Goal: Use online tool/utility: Utilize a website feature to perform a specific function

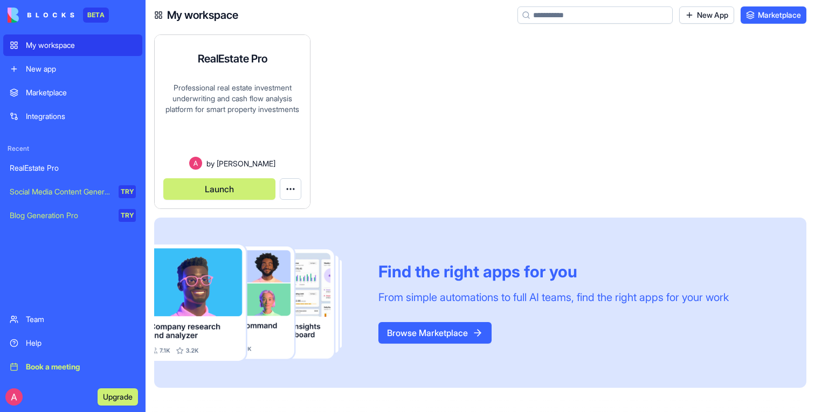
click at [221, 184] on button "Launch" at bounding box center [219, 189] width 112 height 22
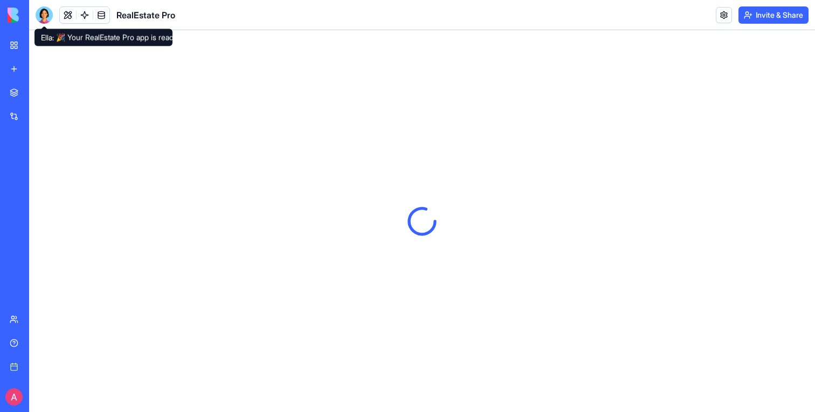
click at [41, 11] on div at bounding box center [44, 14] width 17 height 17
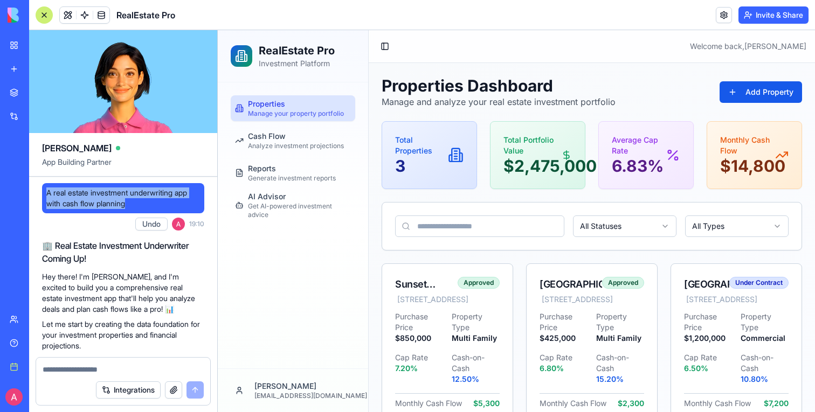
drag, startPoint x: 139, startPoint y: 204, endPoint x: 47, endPoint y: 195, distance: 92.7
click at [47, 195] on span "A real estate investment underwriting app with cash flow planning" at bounding box center [123, 199] width 154 height 22
copy span "A real estate investment underwriting app with cash flow planning"
click at [286, 243] on div "Properties Manage your property portfolio Cash Flow Analyze investment projecti…" at bounding box center [293, 225] width 150 height 286
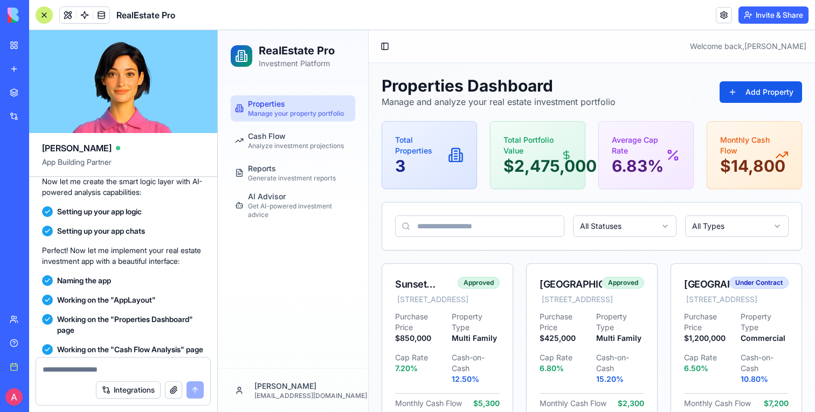
scroll to position [512, 0]
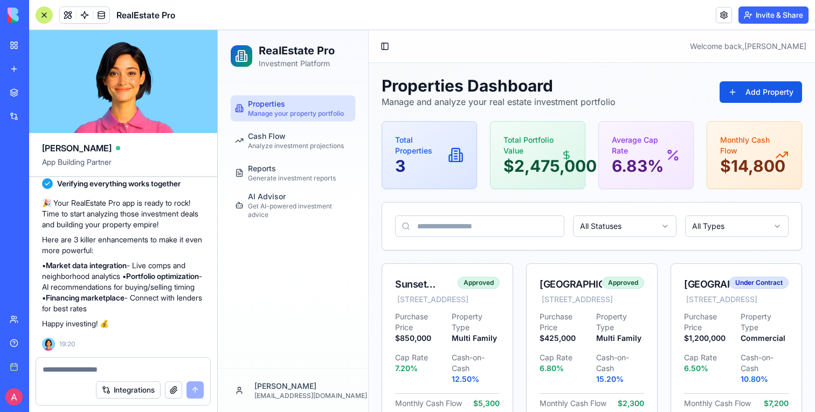
click at [43, 12] on div at bounding box center [44, 14] width 17 height 17
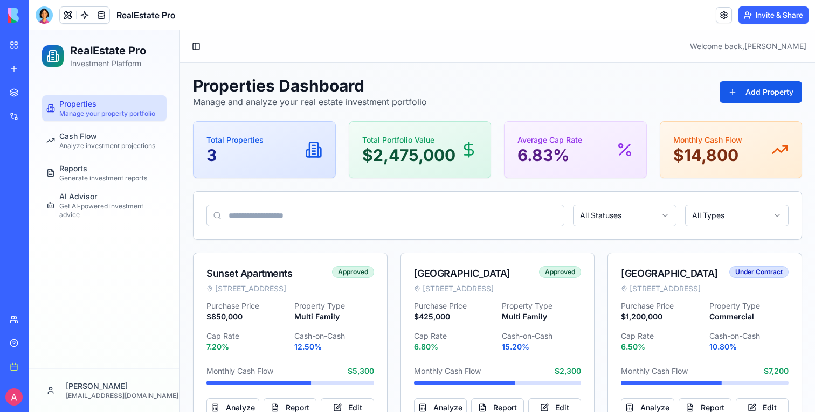
scroll to position [43, 0]
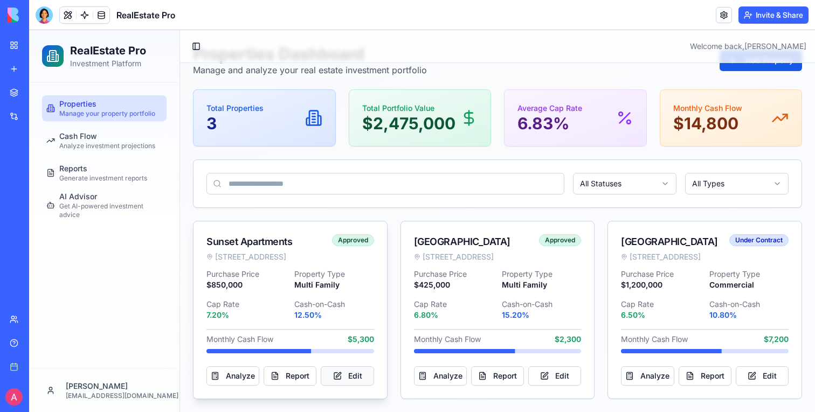
click at [341, 370] on button "Edit" at bounding box center [347, 376] width 53 height 19
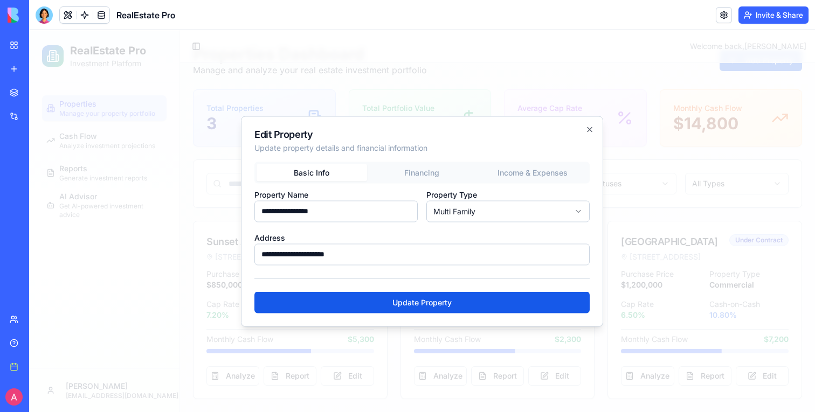
click at [432, 170] on div "**********" at bounding box center [421, 214] width 335 height 104
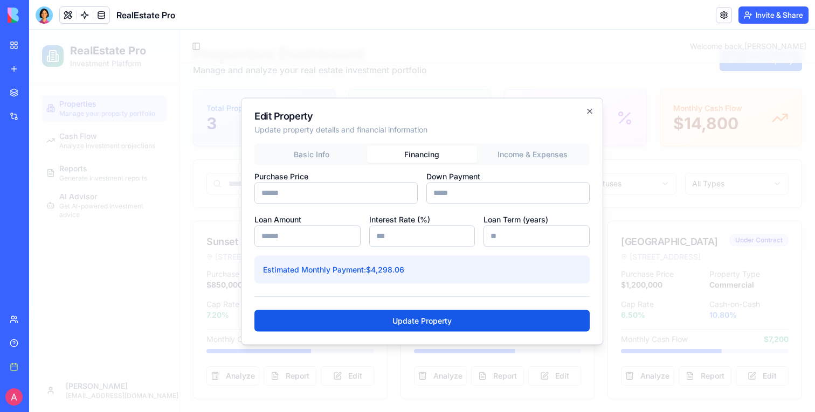
click at [556, 162] on button "Income & Expenses" at bounding box center [532, 154] width 111 height 17
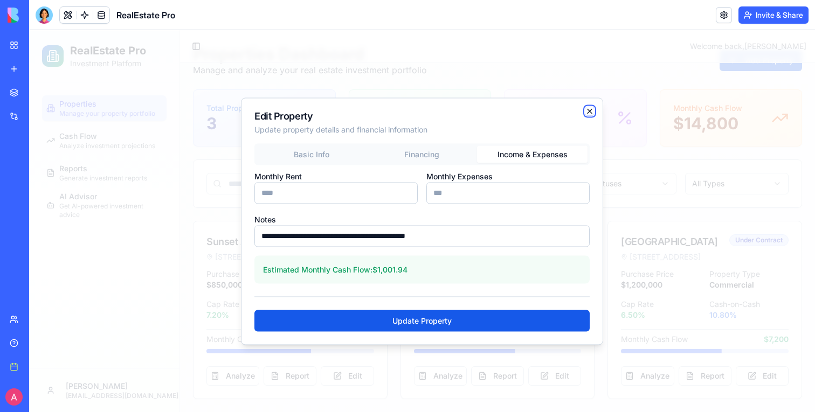
click at [590, 113] on icon "button" at bounding box center [590, 111] width 9 height 9
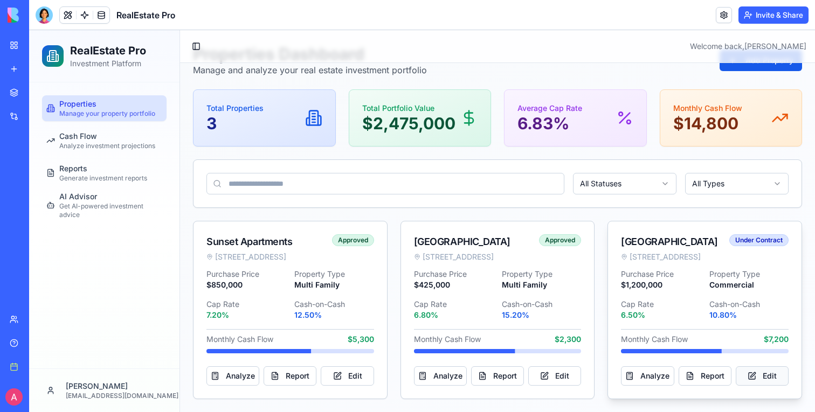
click at [758, 369] on button "Edit" at bounding box center [762, 376] width 53 height 19
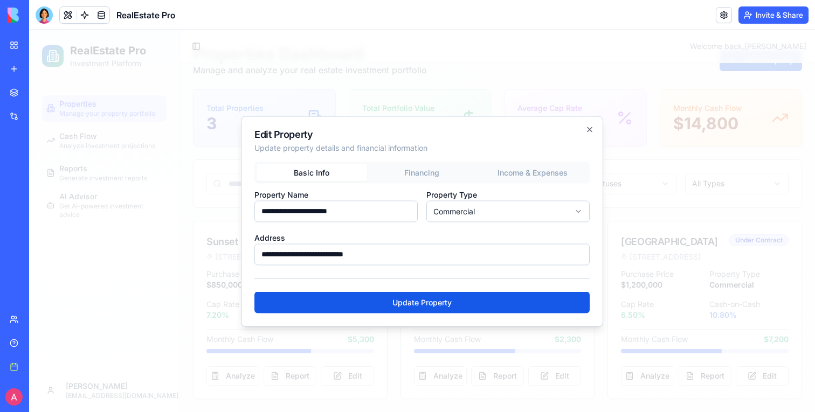
click at [541, 171] on div "**********" at bounding box center [421, 214] width 335 height 104
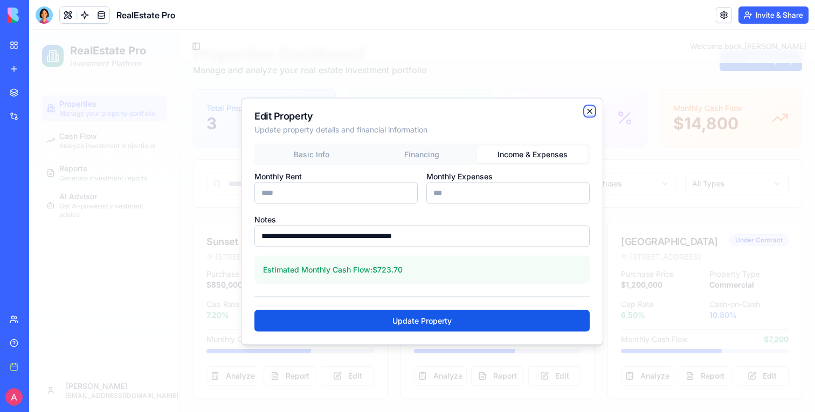
click at [593, 111] on icon "button" at bounding box center [590, 111] width 9 height 9
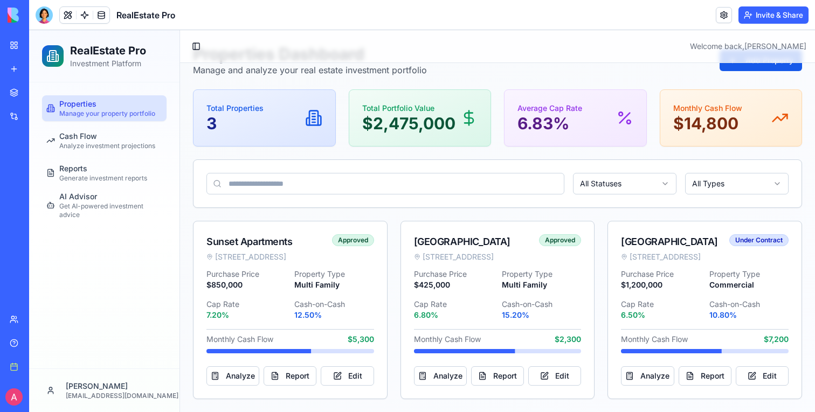
scroll to position [0, 0]
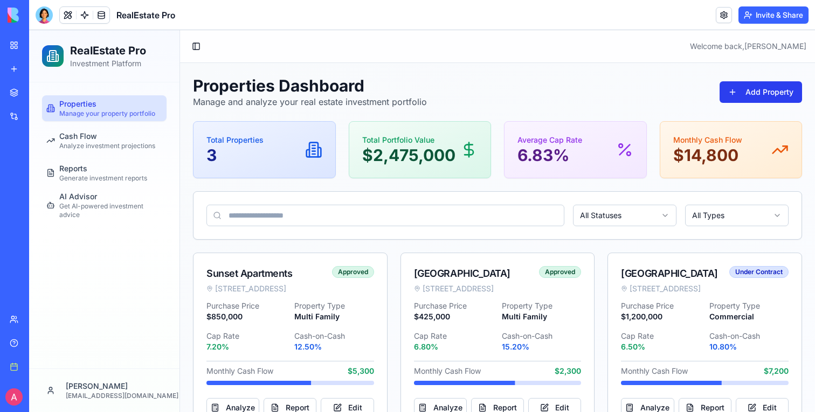
click at [775, 94] on button "Add Property" at bounding box center [761, 92] width 82 height 22
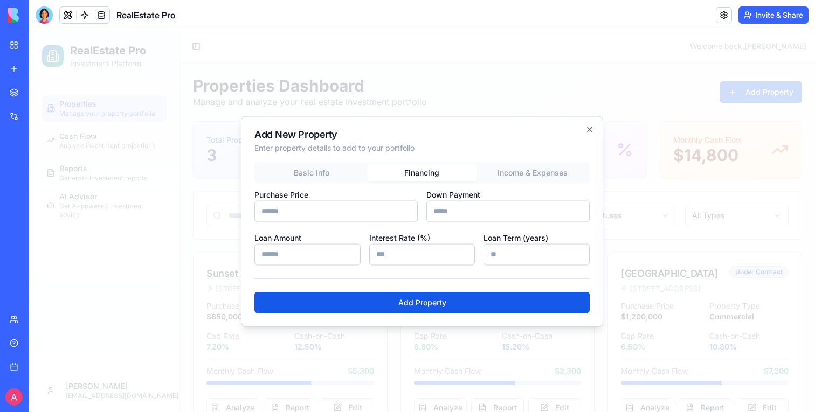
click at [424, 174] on button "Financing" at bounding box center [422, 172] width 111 height 17
click at [500, 174] on button "Income & Expenses" at bounding box center [532, 172] width 111 height 17
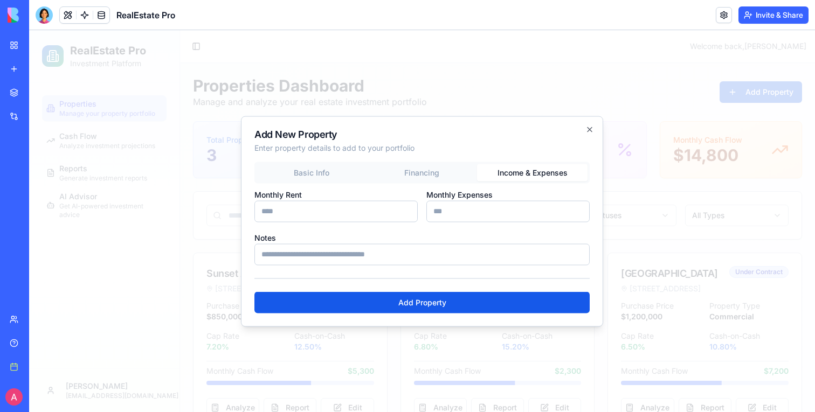
click at [505, 85] on div at bounding box center [422, 221] width 786 height 382
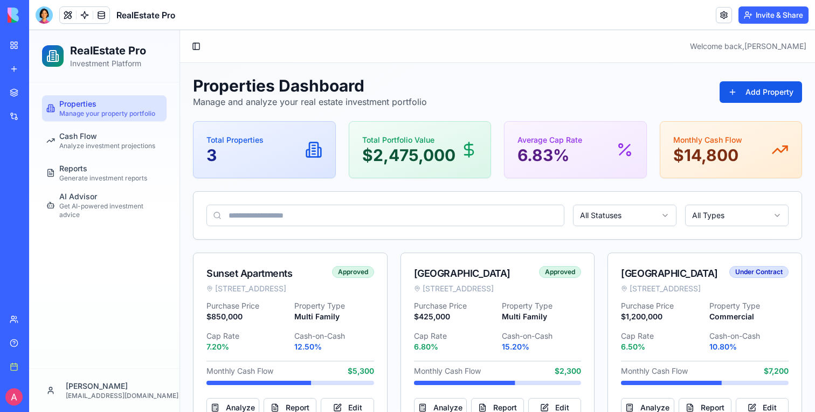
scroll to position [43, 0]
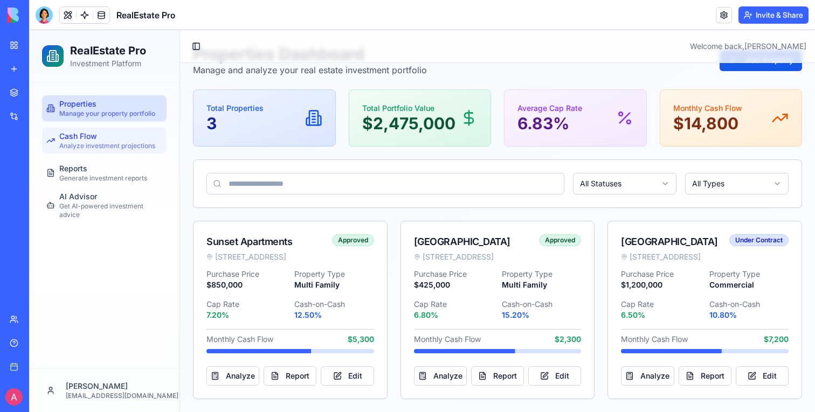
click at [107, 153] on link "Cash Flow Analyze investment projections" at bounding box center [104, 141] width 125 height 26
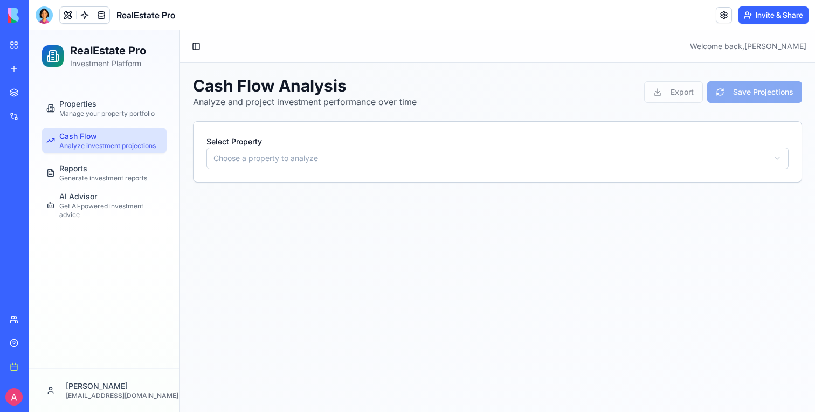
click at [322, 149] on html "RealEstate Pro Investment Platform Properties Manage your property portfolio Ca…" at bounding box center [422, 221] width 786 height 382
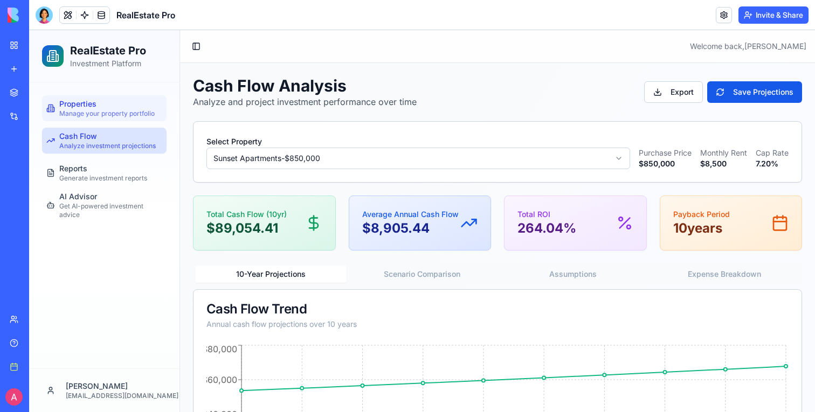
click at [132, 115] on span "Manage your property portfolio" at bounding box center [106, 113] width 95 height 9
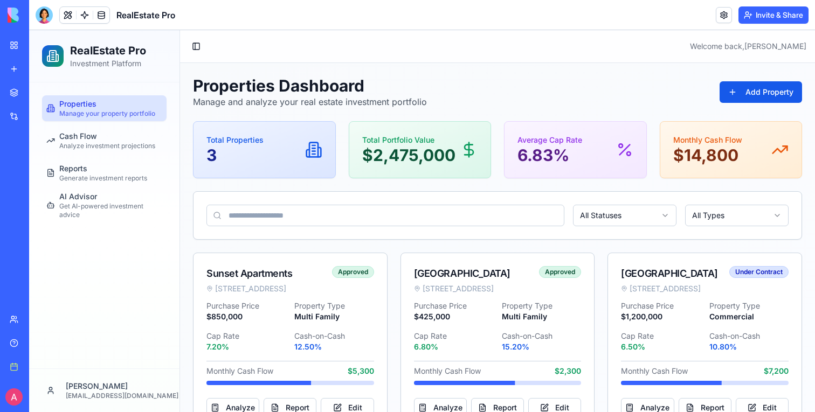
scroll to position [43, 0]
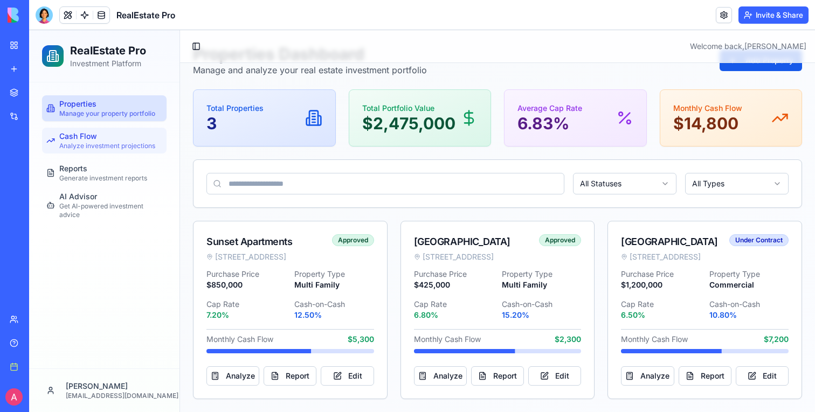
click at [118, 144] on span "Analyze investment projections" at bounding box center [107, 146] width 96 height 9
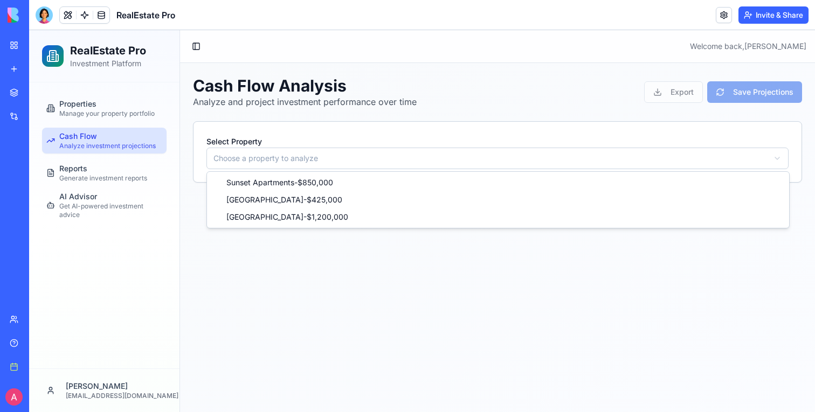
click at [327, 164] on html "RealEstate Pro Investment Platform Properties Manage your property portfolio Ca…" at bounding box center [422, 221] width 786 height 382
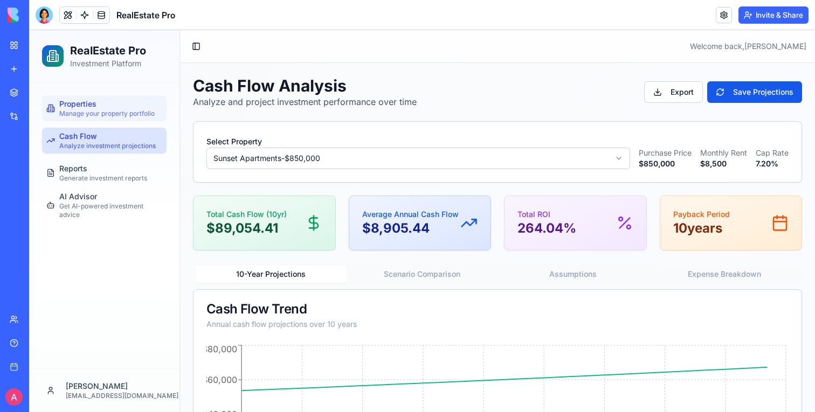
click at [113, 116] on span "Manage your property portfolio" at bounding box center [106, 113] width 95 height 9
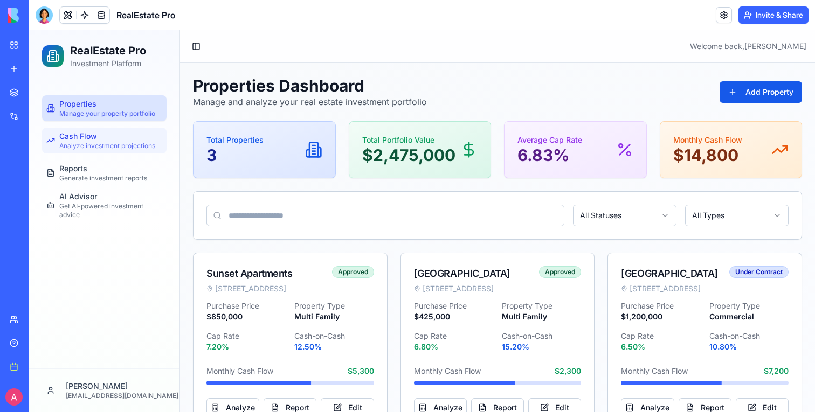
click at [114, 134] on div "Cash Flow Analyze investment projections" at bounding box center [107, 140] width 96 height 19
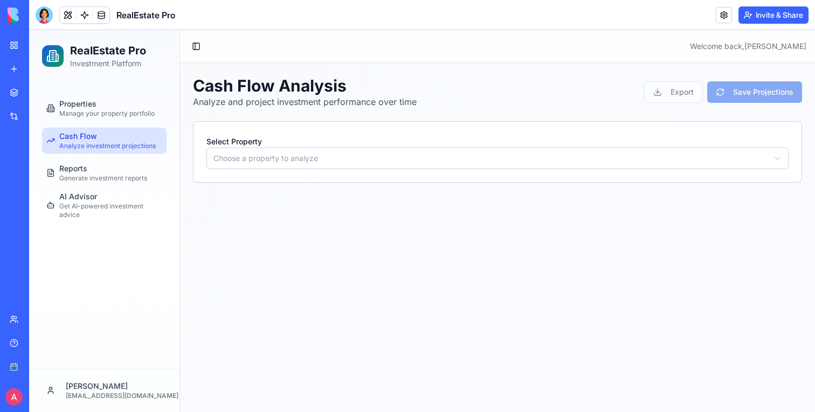
click at [314, 155] on html "RealEstate Pro Investment Platform Properties Manage your property portfolio Ca…" at bounding box center [422, 221] width 786 height 382
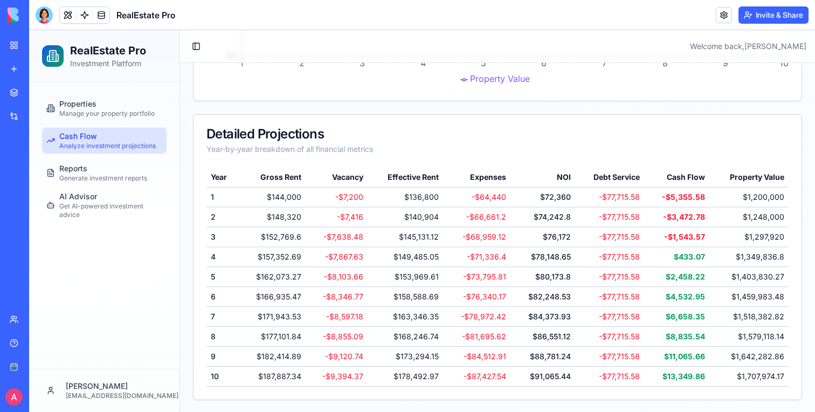
scroll to position [681, 0]
click at [100, 13] on link at bounding box center [101, 15] width 16 height 16
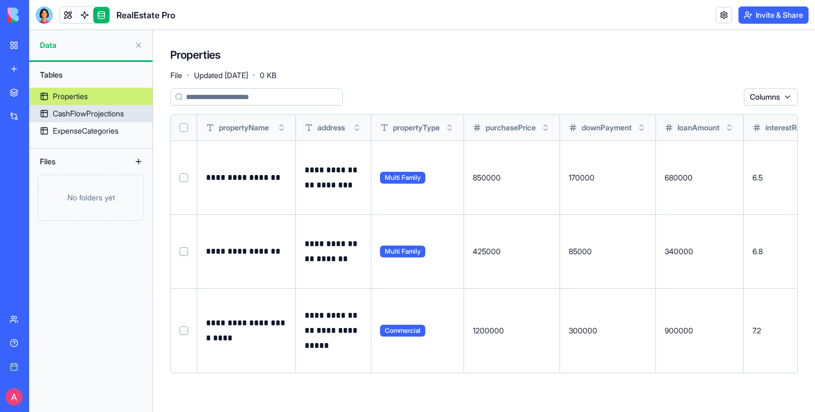
click at [113, 113] on div "CashFlowProjections" at bounding box center [88, 113] width 71 height 11
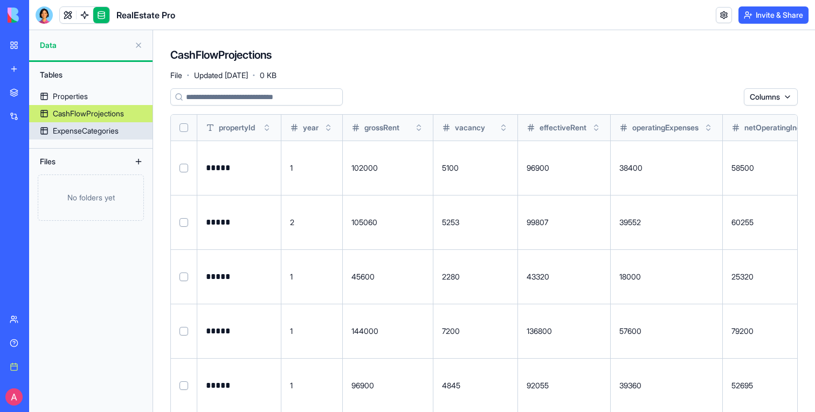
click at [116, 130] on div "ExpenseCategories" at bounding box center [86, 131] width 66 height 11
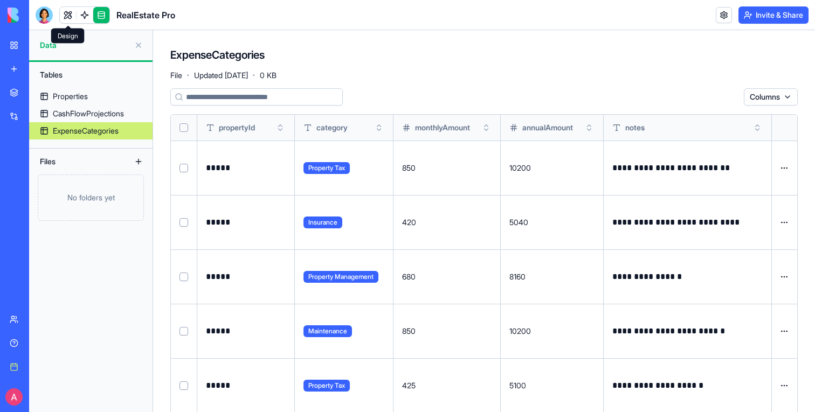
click at [71, 18] on link at bounding box center [68, 15] width 16 height 16
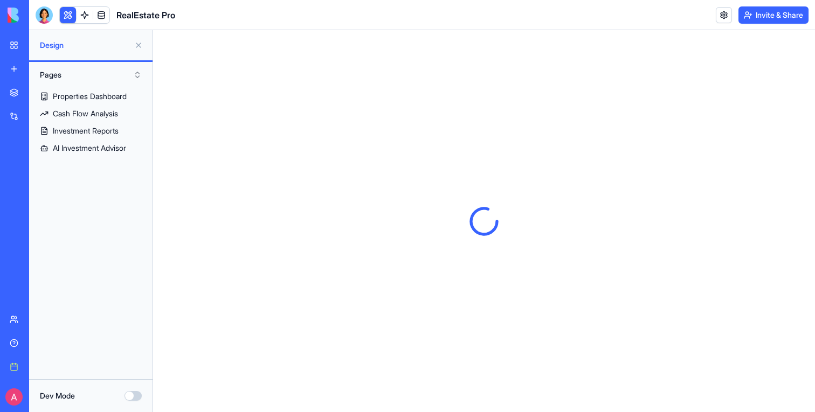
click at [135, 44] on button at bounding box center [138, 45] width 17 height 17
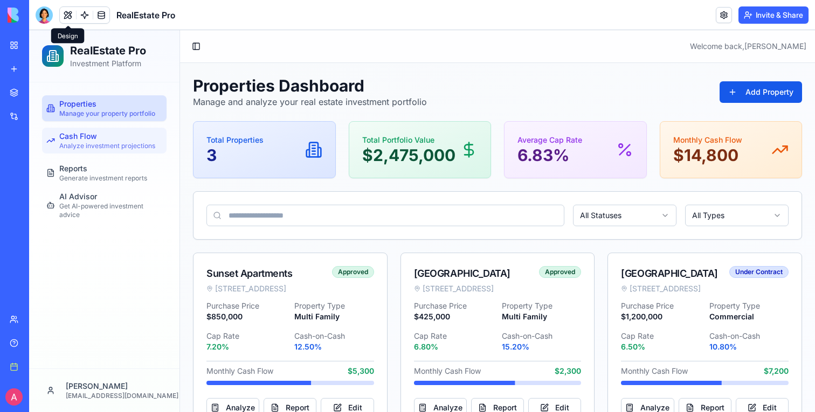
click at [120, 139] on div "Cash Flow Analyze investment projections" at bounding box center [107, 140] width 96 height 19
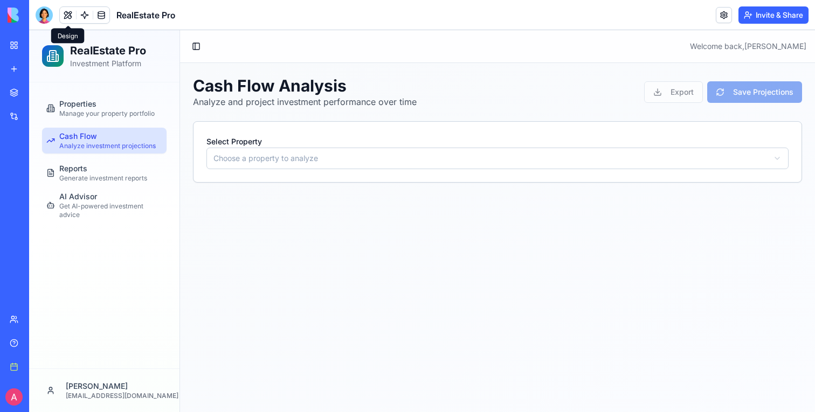
click at [400, 167] on html "RealEstate Pro Investment Platform Properties Manage your property portfolio Ca…" at bounding box center [422, 221] width 786 height 382
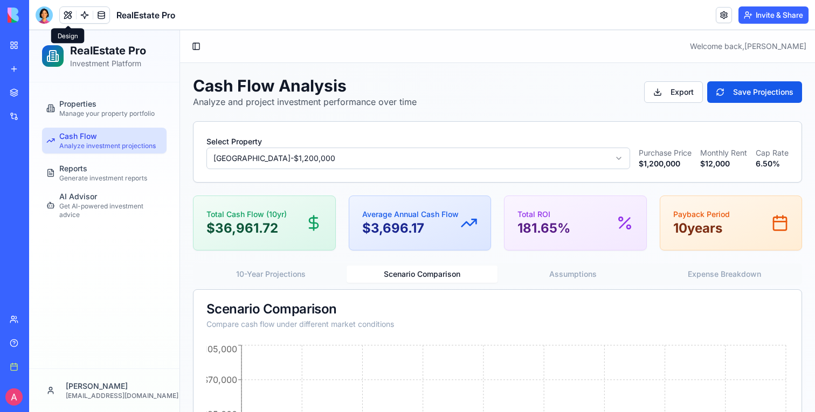
click at [428, 276] on button "Scenario Comparison" at bounding box center [423, 274] width 152 height 17
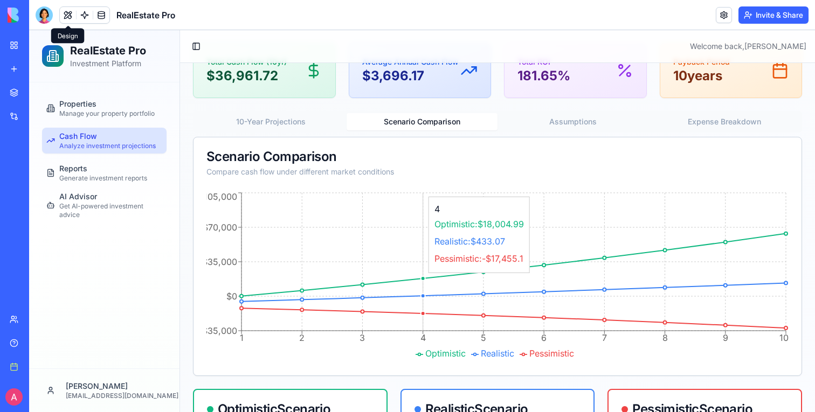
scroll to position [244, 0]
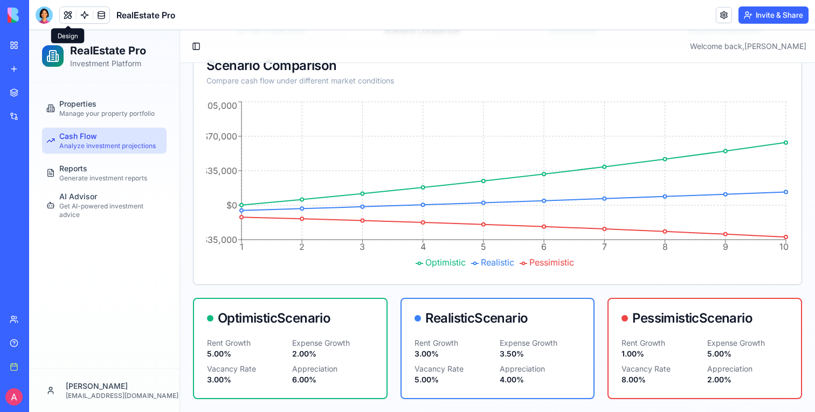
click at [431, 322] on div "Realistic Scenario" at bounding box center [498, 318] width 167 height 13
click at [338, 335] on div "Optimistic Scenario" at bounding box center [290, 318] width 192 height 39
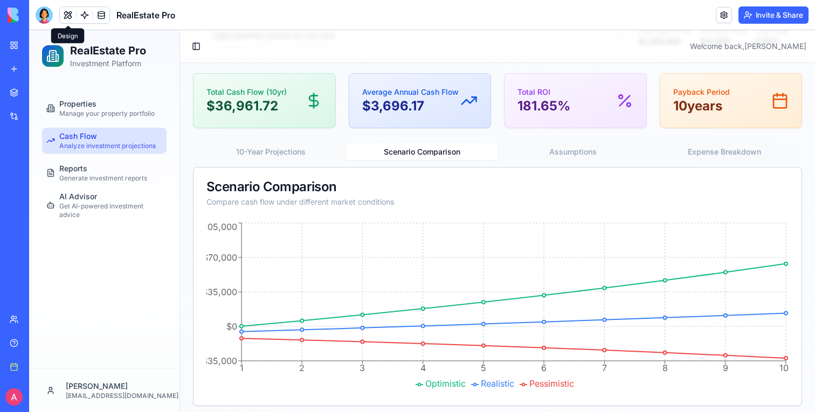
scroll to position [112, 0]
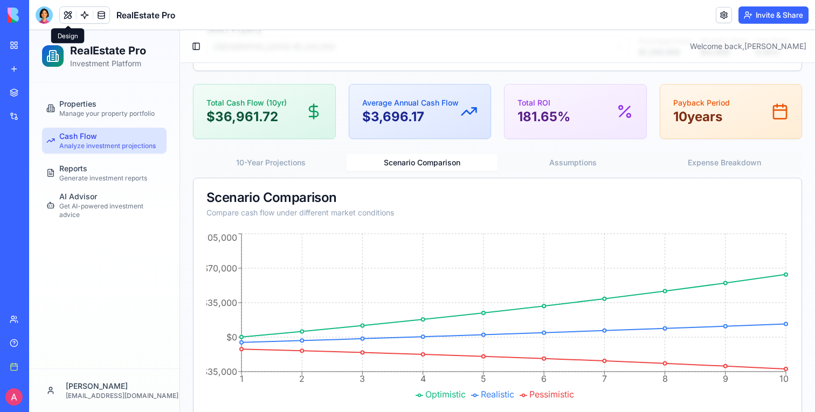
click at [529, 164] on button "Assumptions" at bounding box center [574, 162] width 152 height 17
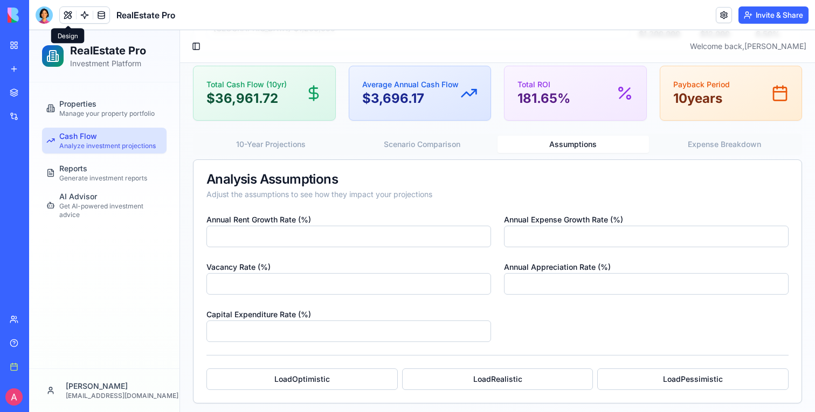
scroll to position [134, 0]
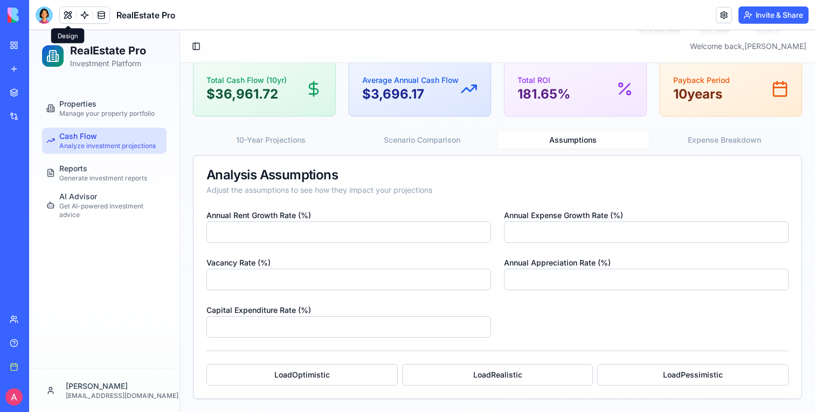
click at [722, 130] on div "10-Year Projections Scenario Comparison Assumptions Expense Breakdown" at bounding box center [497, 140] width 609 height 22
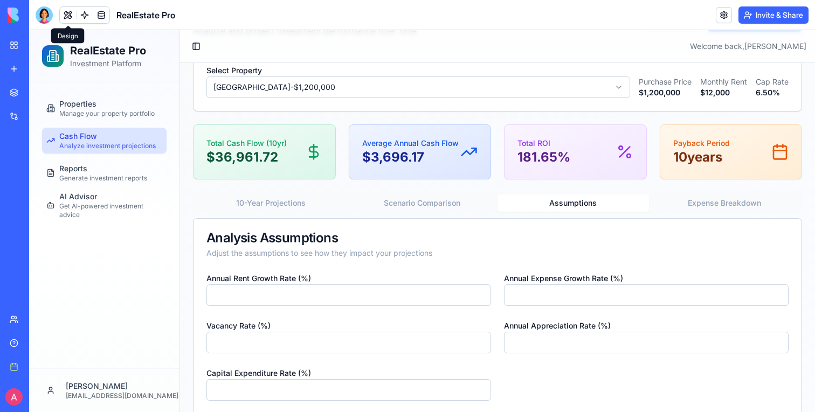
click at [722, 135] on div "Cash Flow Analysis Analyze and project investment performance over time Export …" at bounding box center [497, 234] width 609 height 458
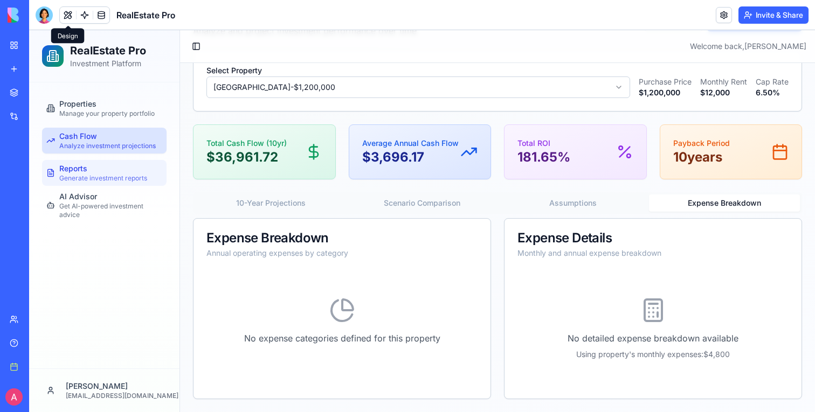
click at [112, 179] on span "Generate investment reports" at bounding box center [103, 178] width 88 height 9
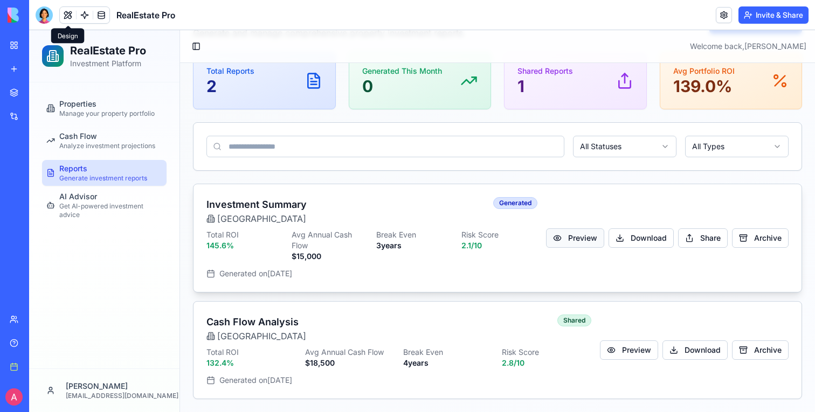
click at [600, 237] on button "Preview" at bounding box center [575, 238] width 58 height 19
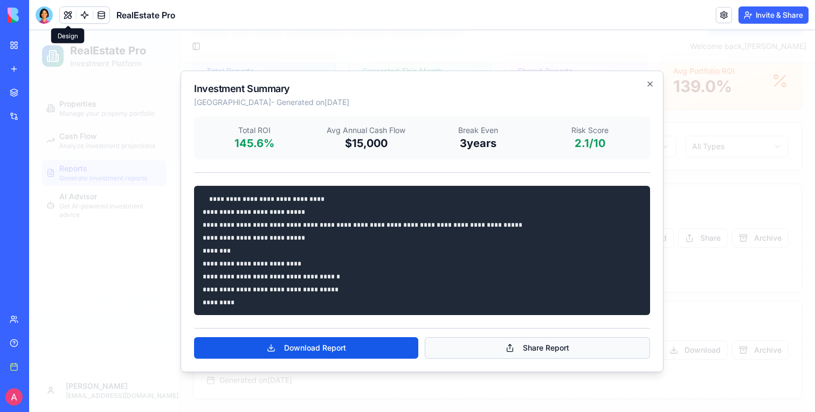
click at [543, 343] on button "Share Report" at bounding box center [537, 349] width 225 height 22
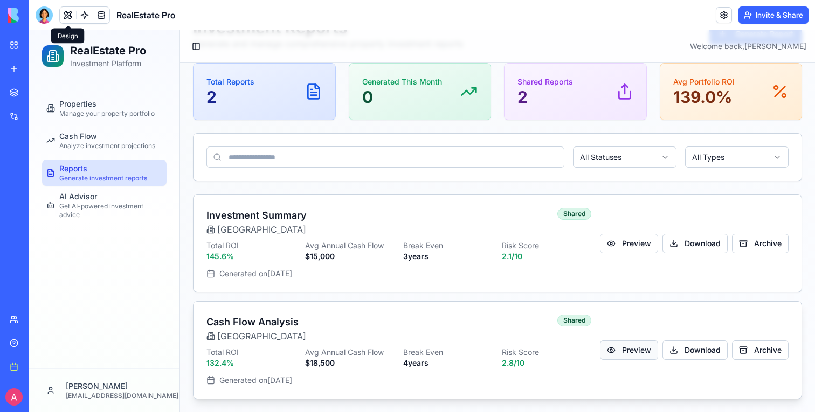
click at [635, 342] on button "Preview" at bounding box center [629, 350] width 58 height 19
click at [694, 242] on button "Download" at bounding box center [695, 243] width 65 height 19
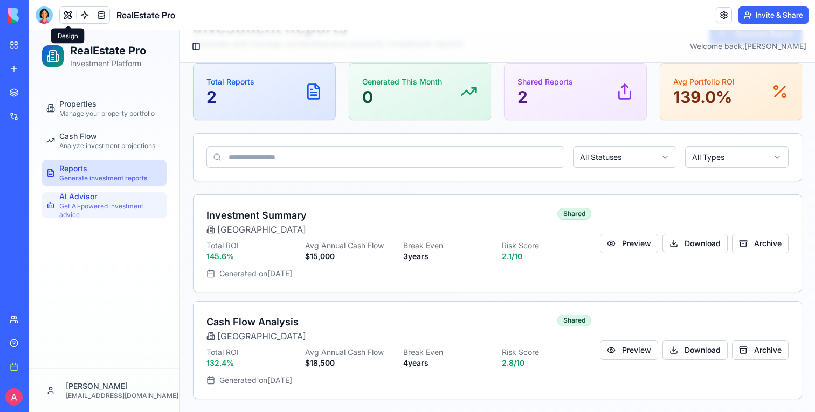
click at [104, 207] on span "Get AI-powered investment advice" at bounding box center [110, 210] width 103 height 17
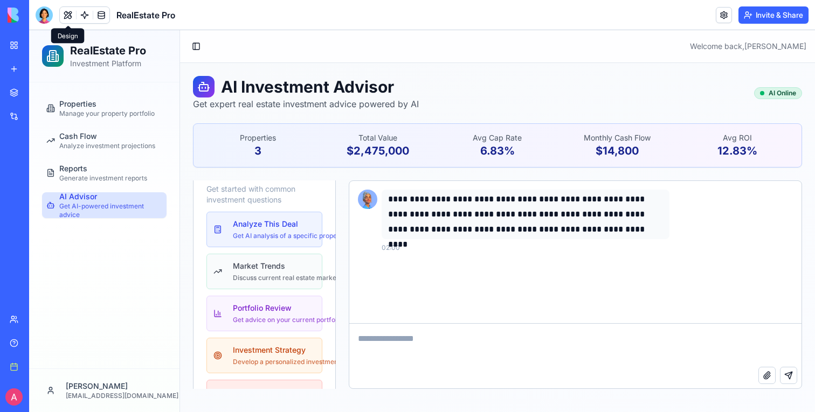
scroll to position [23, 0]
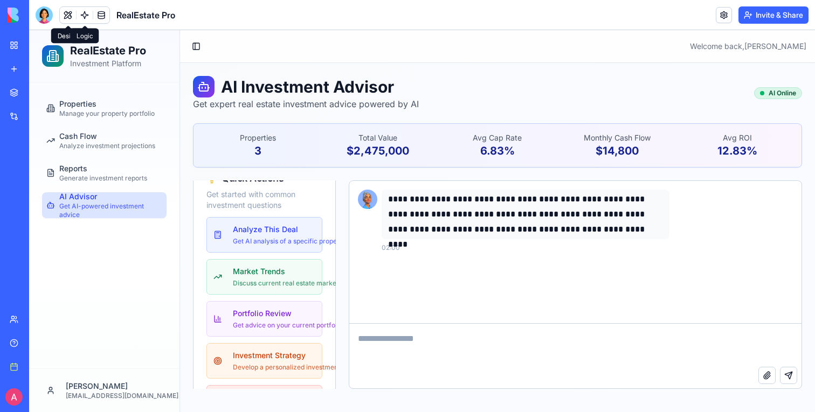
click at [83, 18] on link at bounding box center [85, 15] width 16 height 16
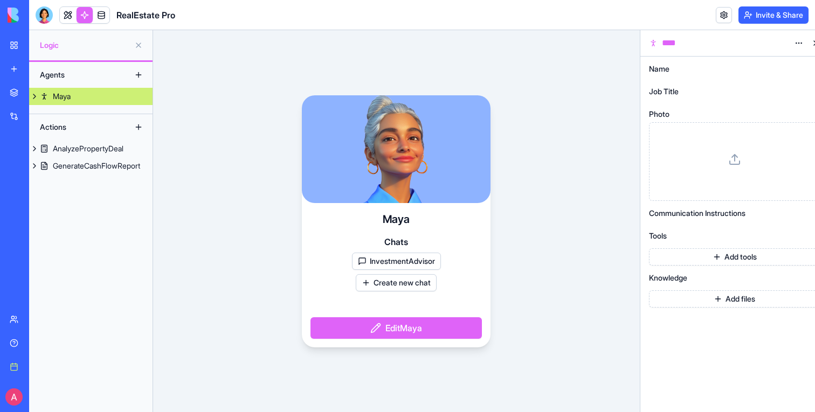
click at [61, 94] on div "Maya" at bounding box center [62, 96] width 18 height 11
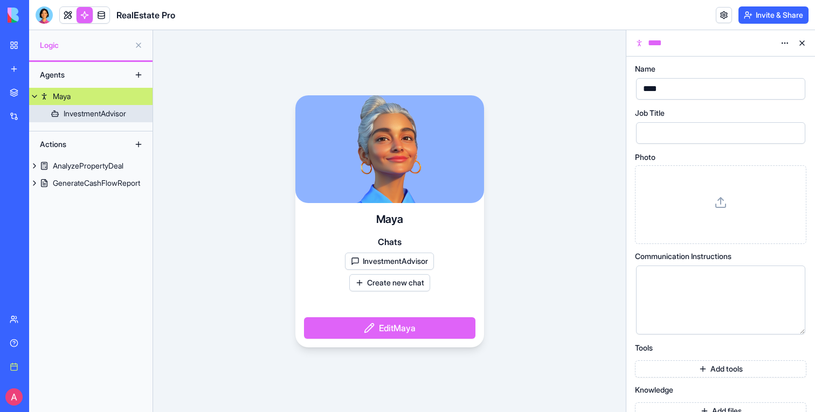
click at [66, 109] on div "InvestmentAdvisor" at bounding box center [95, 113] width 63 height 11
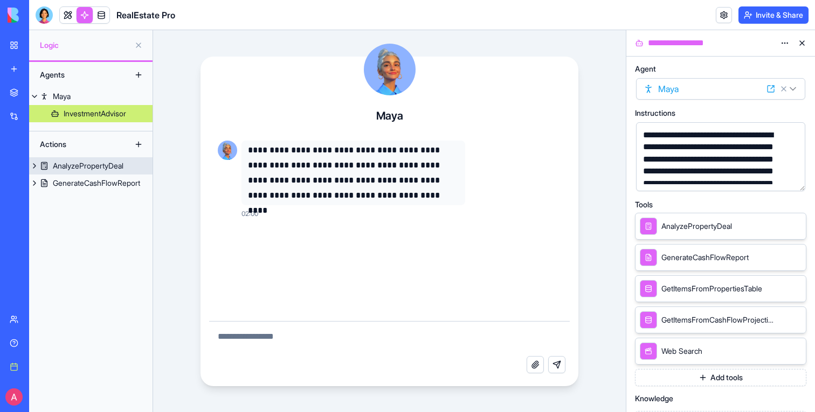
click at [79, 168] on div "AnalyzePropertyDeal" at bounding box center [88, 166] width 71 height 11
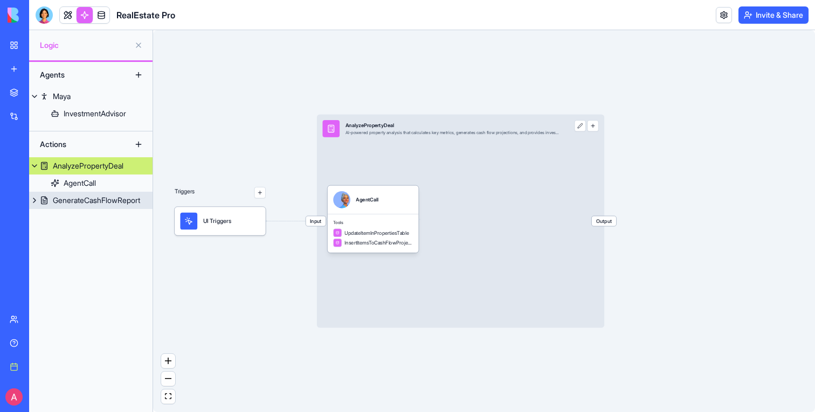
click at [83, 198] on div "GenerateCashFlowReport" at bounding box center [96, 200] width 87 height 11
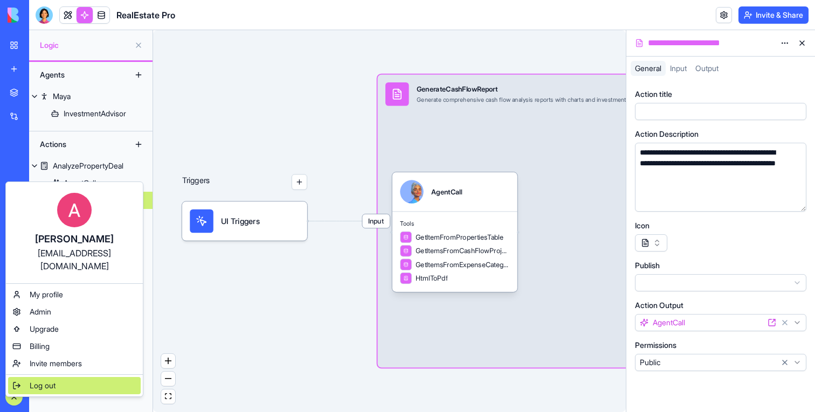
click at [52, 381] on span "Log out" at bounding box center [43, 386] width 26 height 11
